Goal: Communication & Community: Answer question/provide support

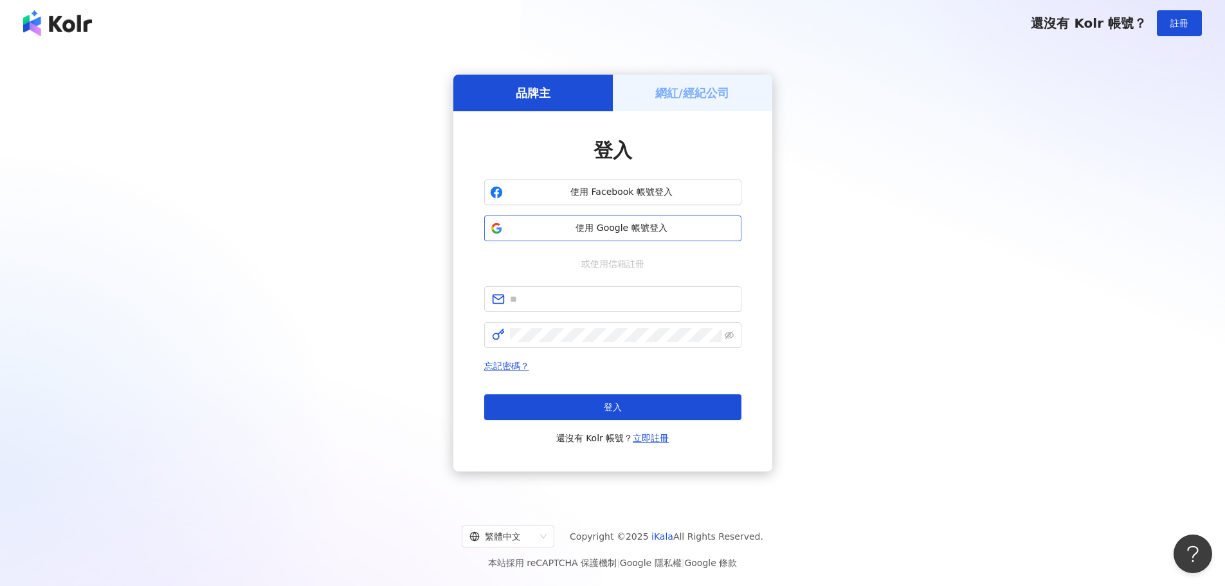
click at [691, 237] on button "使用 Google 帳號登入" at bounding box center [612, 228] width 257 height 26
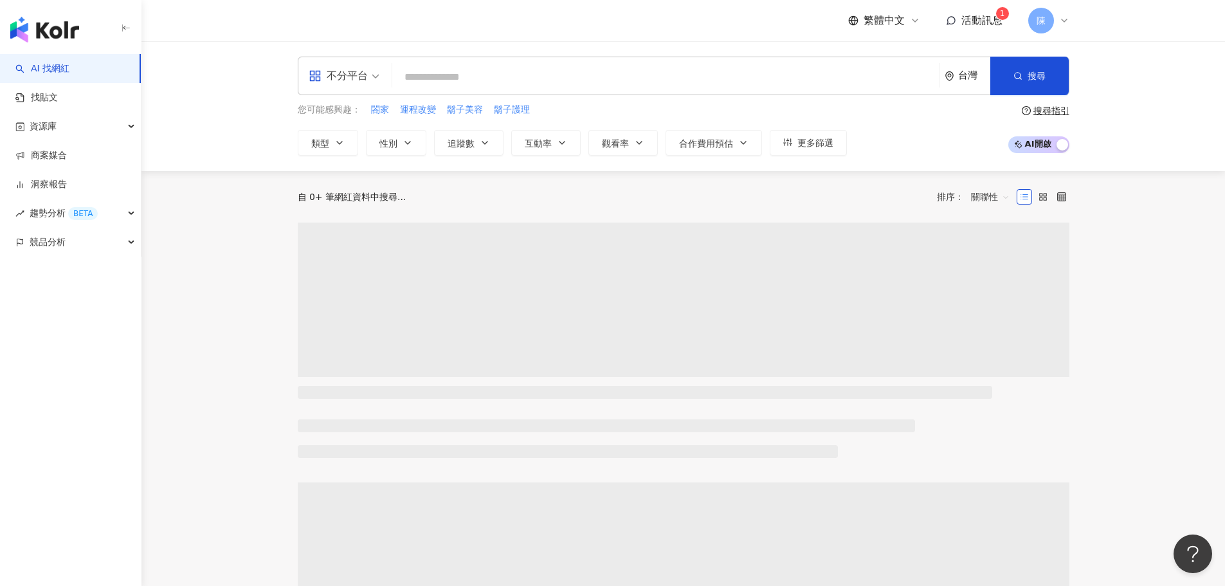
click at [991, 21] on span "活動訊息" at bounding box center [981, 20] width 41 height 12
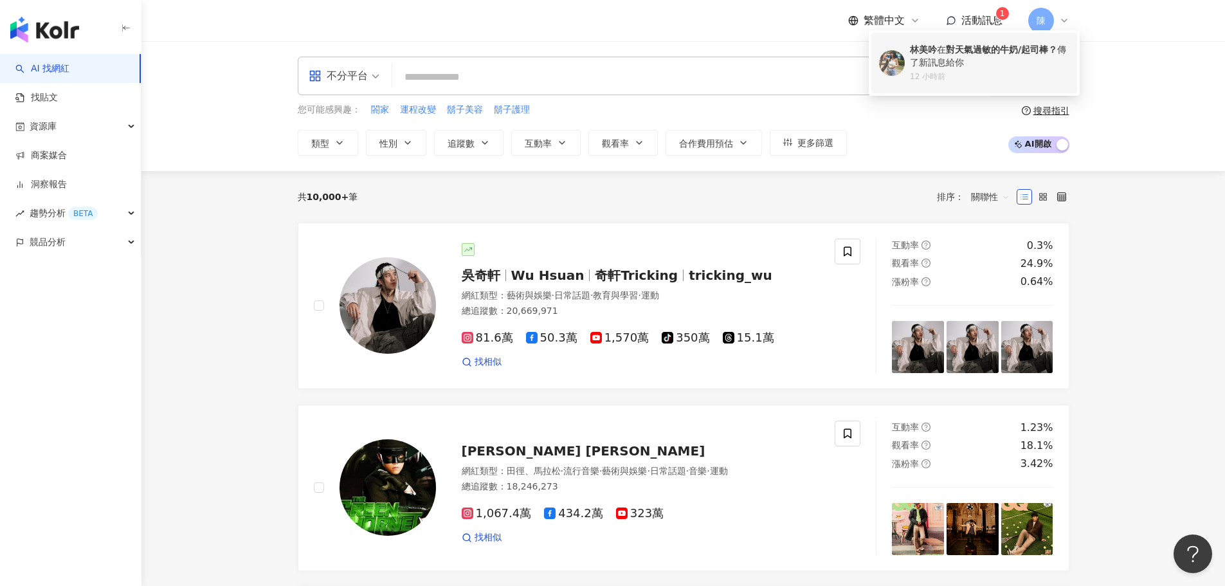
click at [959, 66] on div "林美吟 在 對天氣過敏的牛奶/起司棒？ 傳了新訊息給你" at bounding box center [989, 56] width 159 height 25
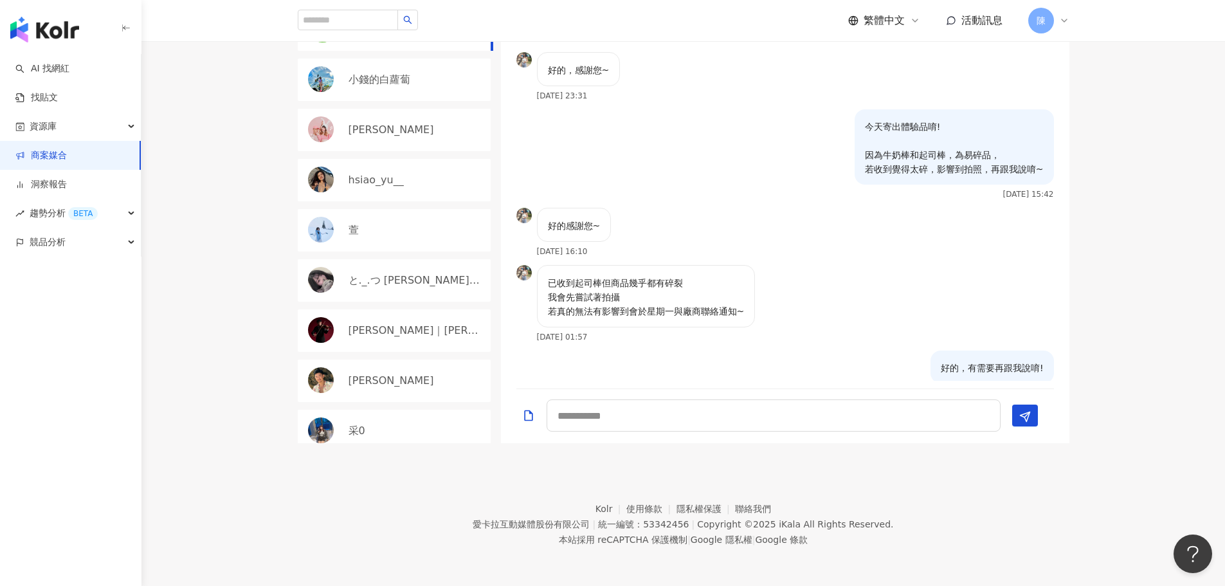
scroll to position [1569, 0]
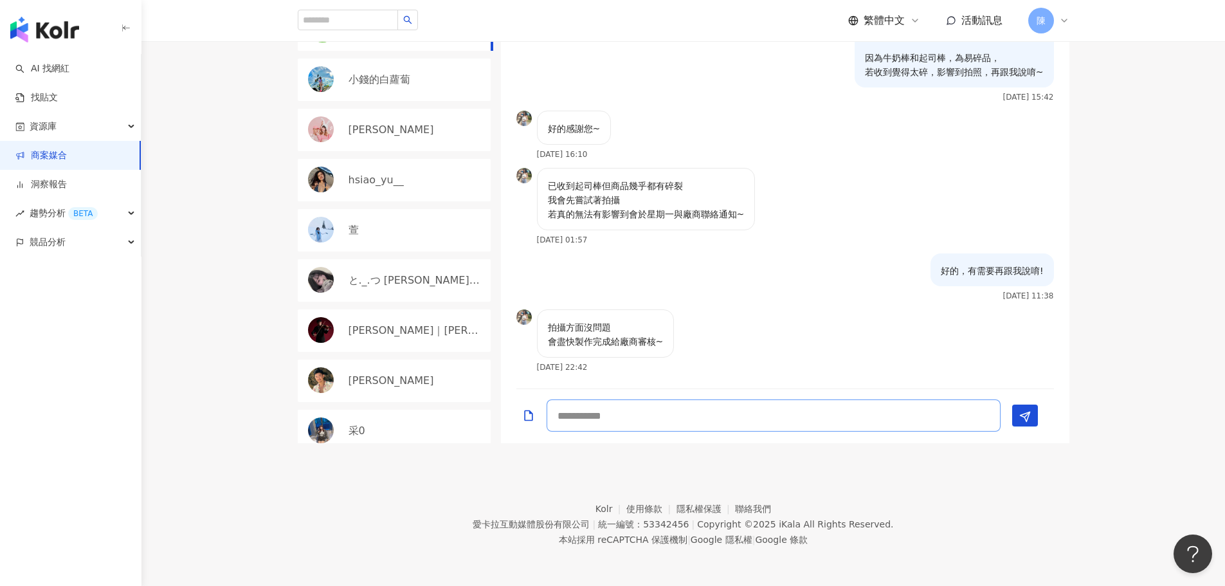
click at [715, 413] on textarea at bounding box center [773, 415] width 454 height 32
type textarea "******"
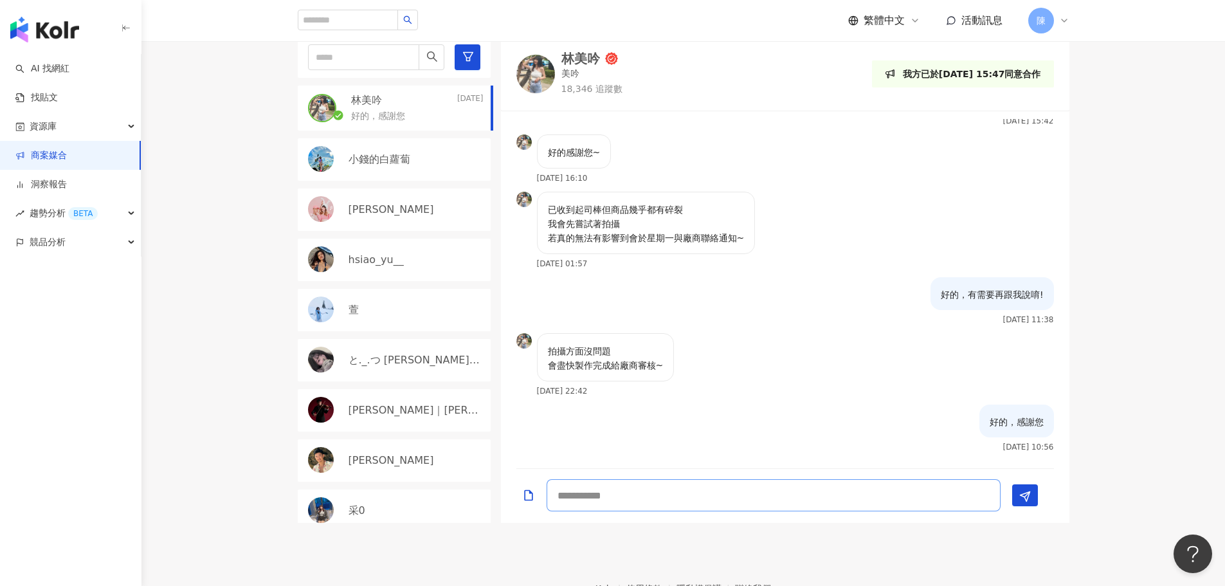
scroll to position [193, 0]
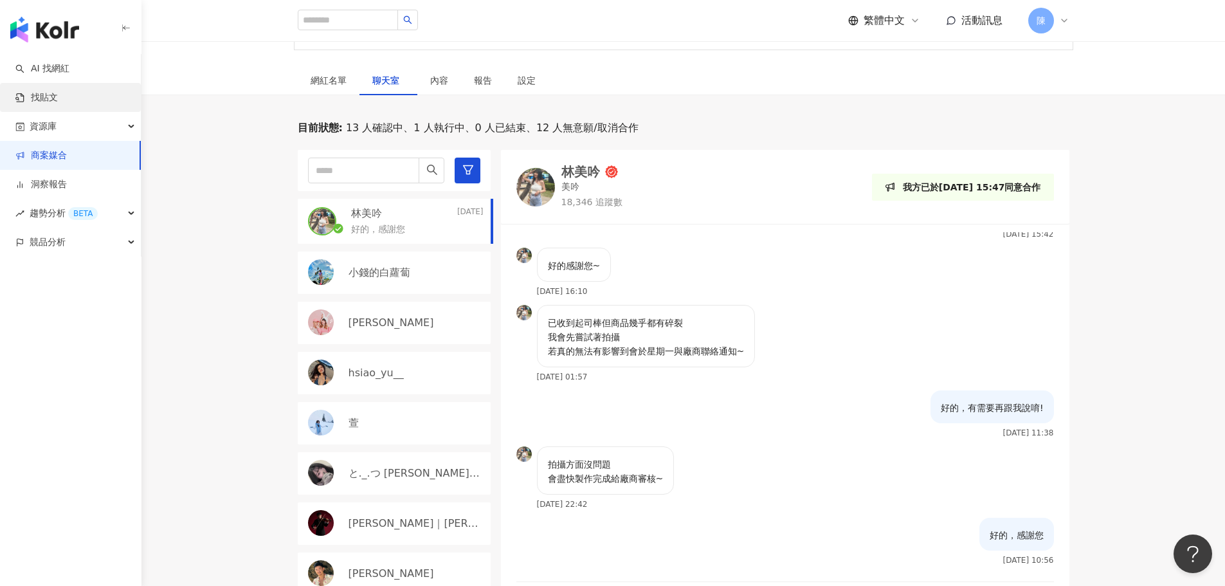
click at [58, 104] on link "找貼文" at bounding box center [36, 97] width 42 height 13
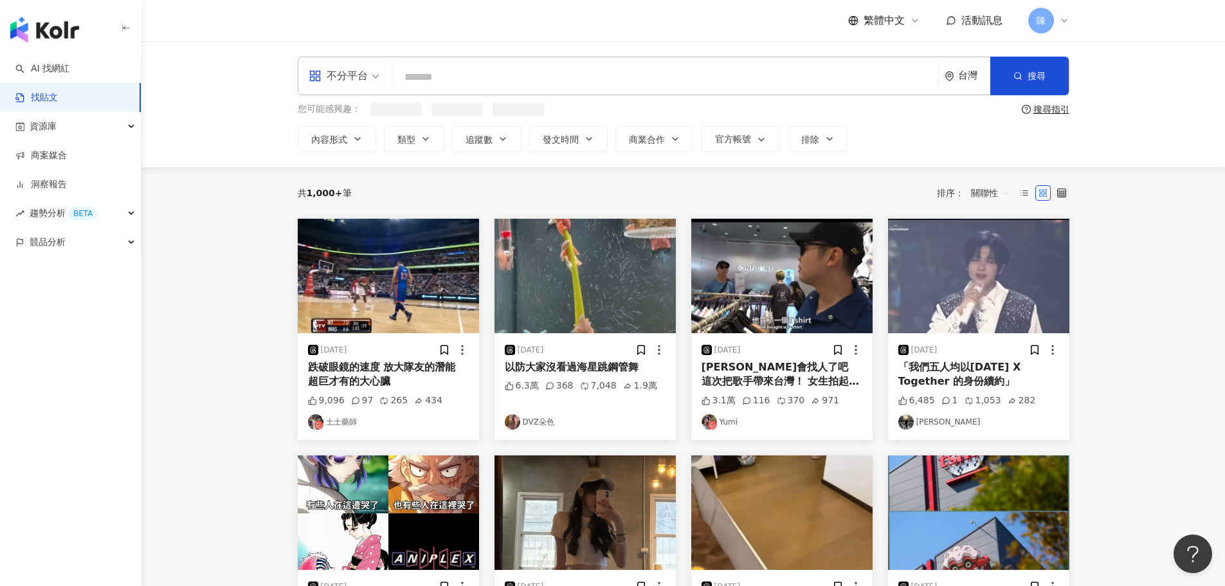
click at [980, 15] on span "活動訊息" at bounding box center [981, 20] width 41 height 12
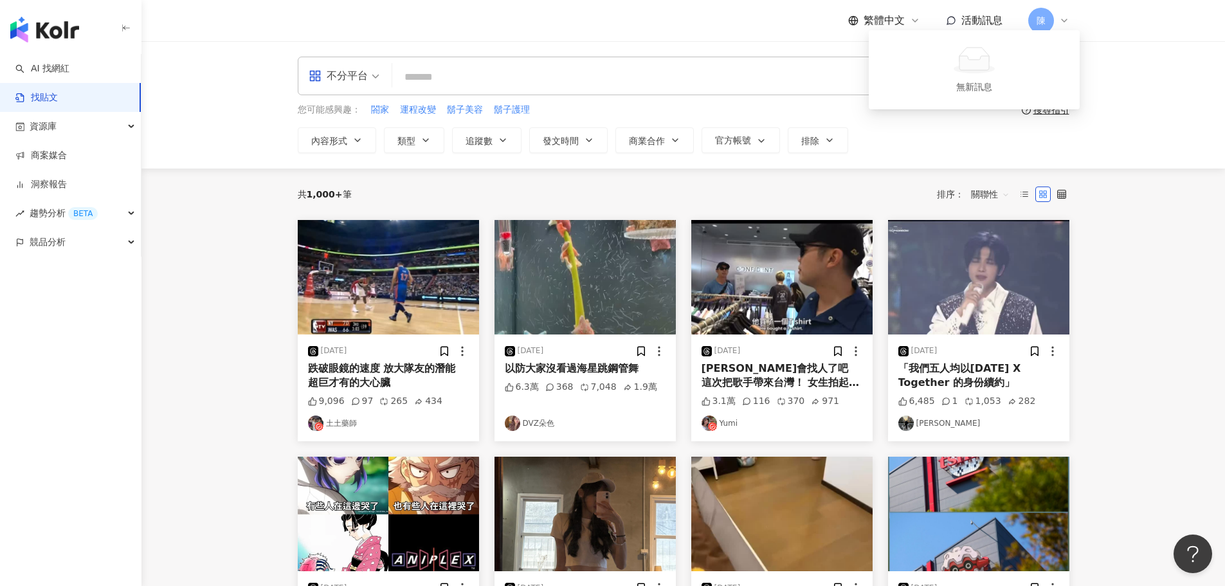
click at [980, 15] on span "活動訊息" at bounding box center [981, 20] width 41 height 12
click at [65, 162] on link "商案媒合" at bounding box center [40, 155] width 51 height 13
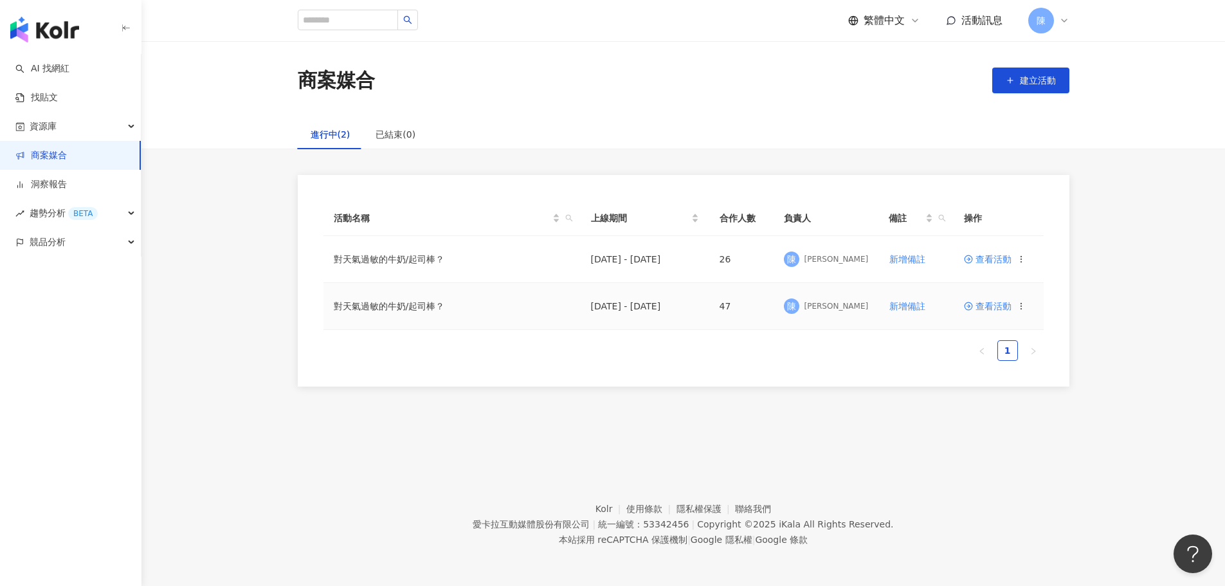
click at [984, 303] on span "查看活動" at bounding box center [988, 305] width 48 height 9
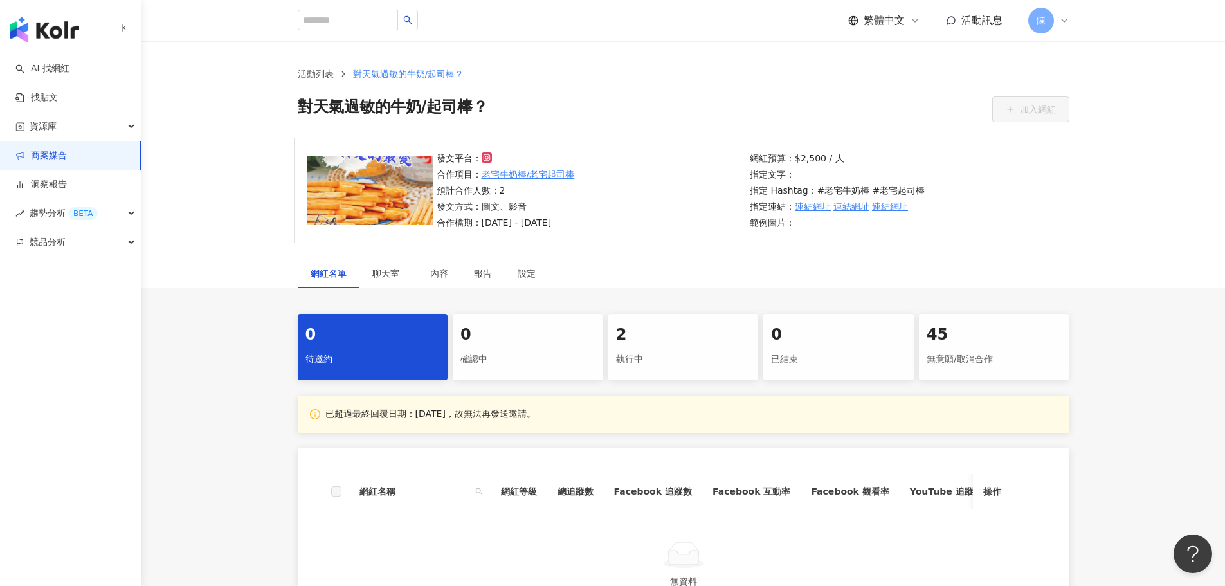
click at [668, 367] on div "執行中" at bounding box center [683, 359] width 135 height 22
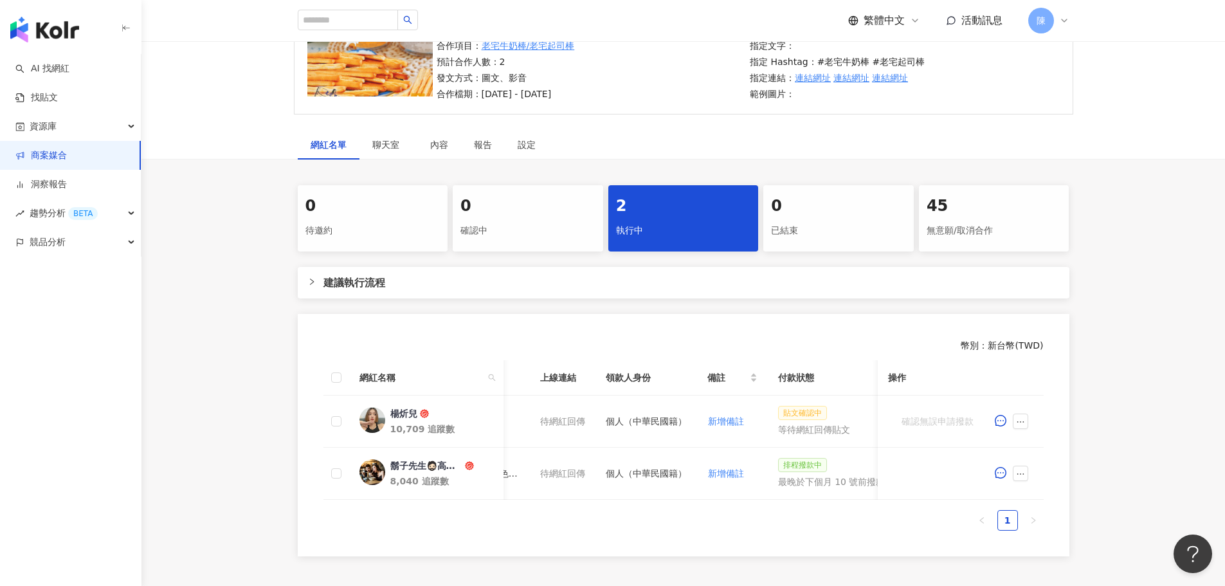
scroll to position [0, 663]
click at [1003, 427] on button "button" at bounding box center [1000, 421] width 26 height 26
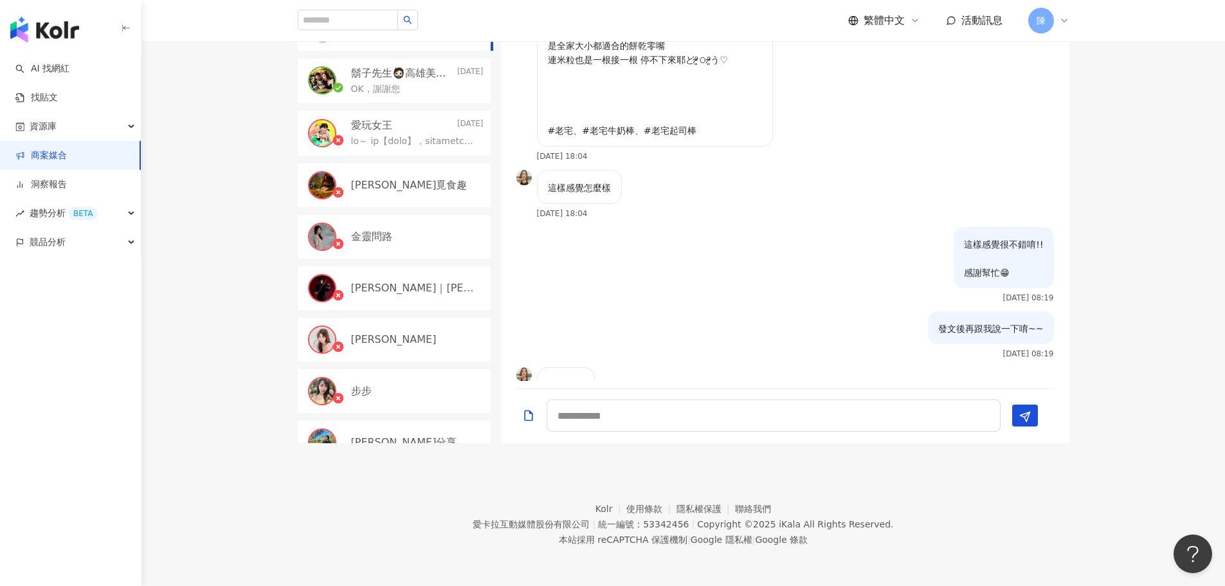
scroll to position [2868, 0]
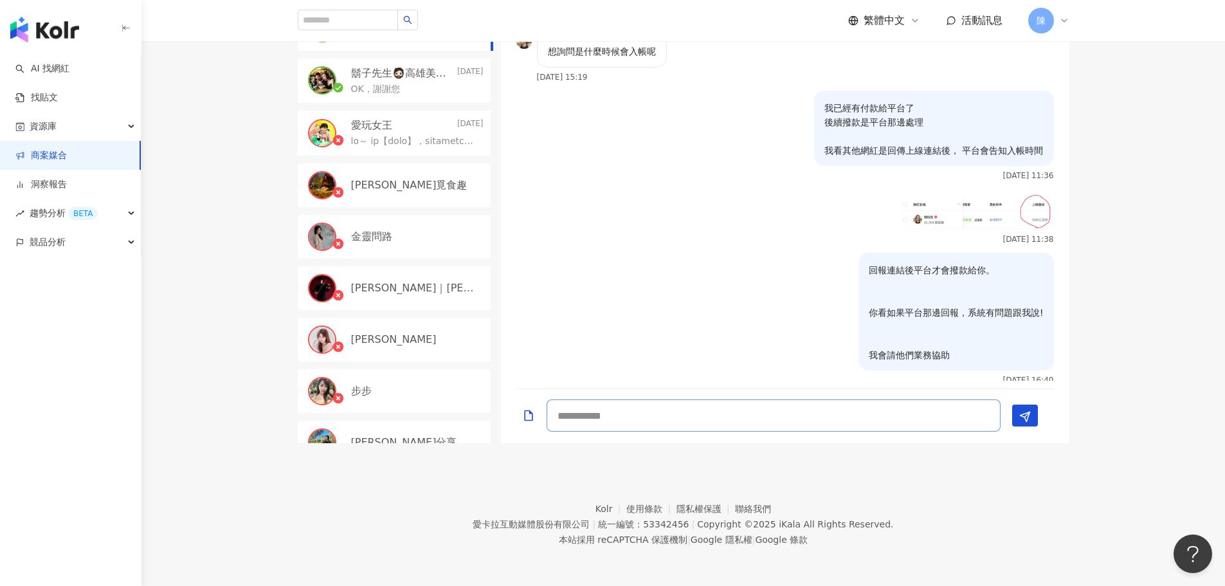
click at [802, 419] on textarea at bounding box center [773, 415] width 454 height 32
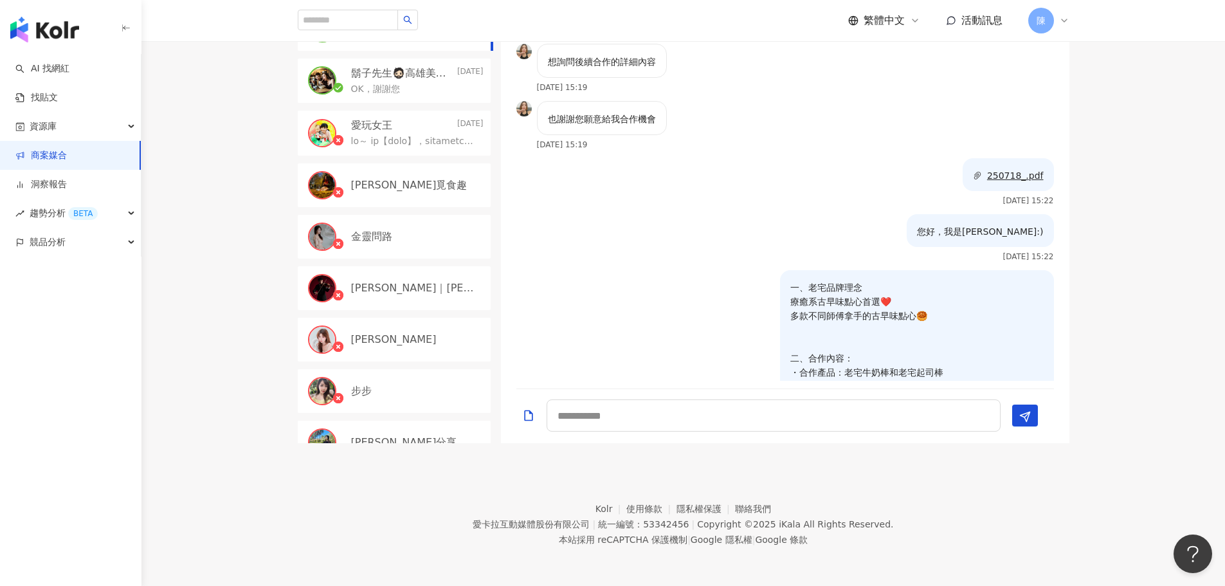
scroll to position [0, 0]
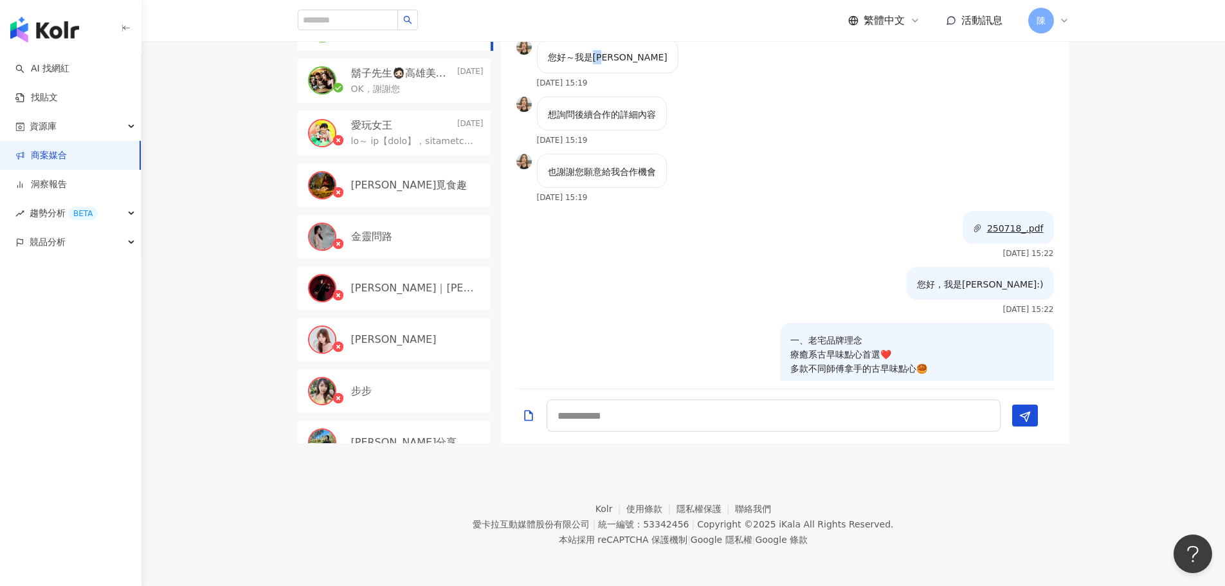
drag, startPoint x: 594, startPoint y: 54, endPoint x: 611, endPoint y: 54, distance: 17.4
click at [611, 54] on div "您好～我是[PERSON_NAME]" at bounding box center [607, 56] width 141 height 34
copy p "[PERSON_NAME]"
click at [607, 408] on textarea at bounding box center [773, 415] width 454 height 32
paste textarea "**"
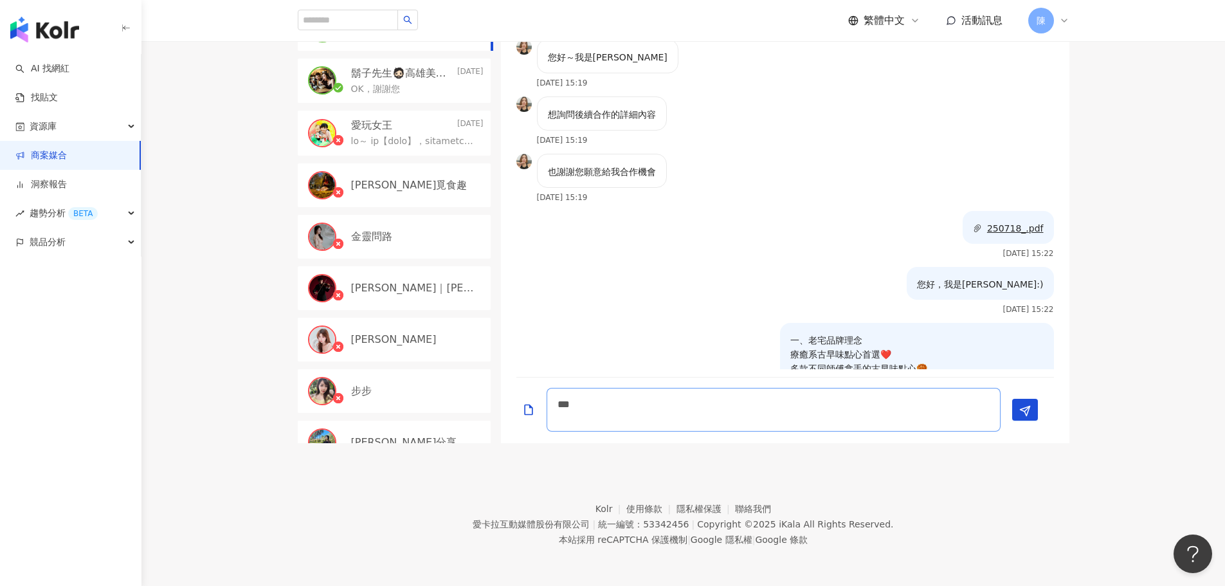
scroll to position [1, 0]
type textarea "**********"
click at [797, 66] on div "1 new message" at bounding box center [785, 55] width 96 height 23
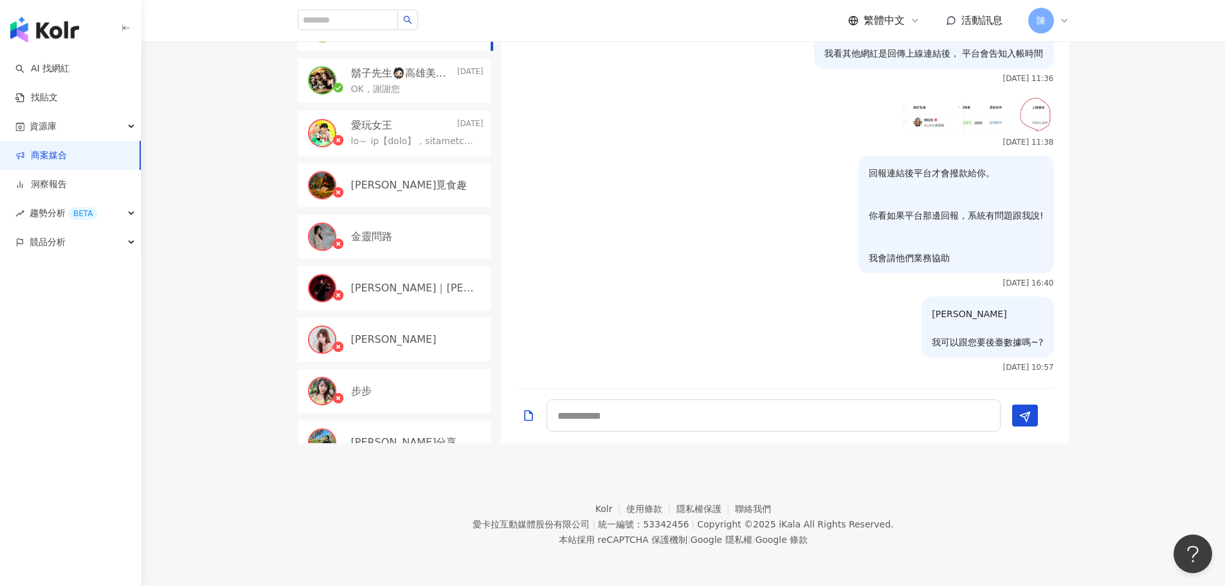
click at [1173, 194] on div "目前狀態 : 0 人確認中、2 人執行中、0 人已結束、45 人無意願/取消合作 [PERSON_NAME] [DATE] [PERSON_NAME] 我可以…" at bounding box center [682, 185] width 1083 height 515
